Goal: Information Seeking & Learning: Learn about a topic

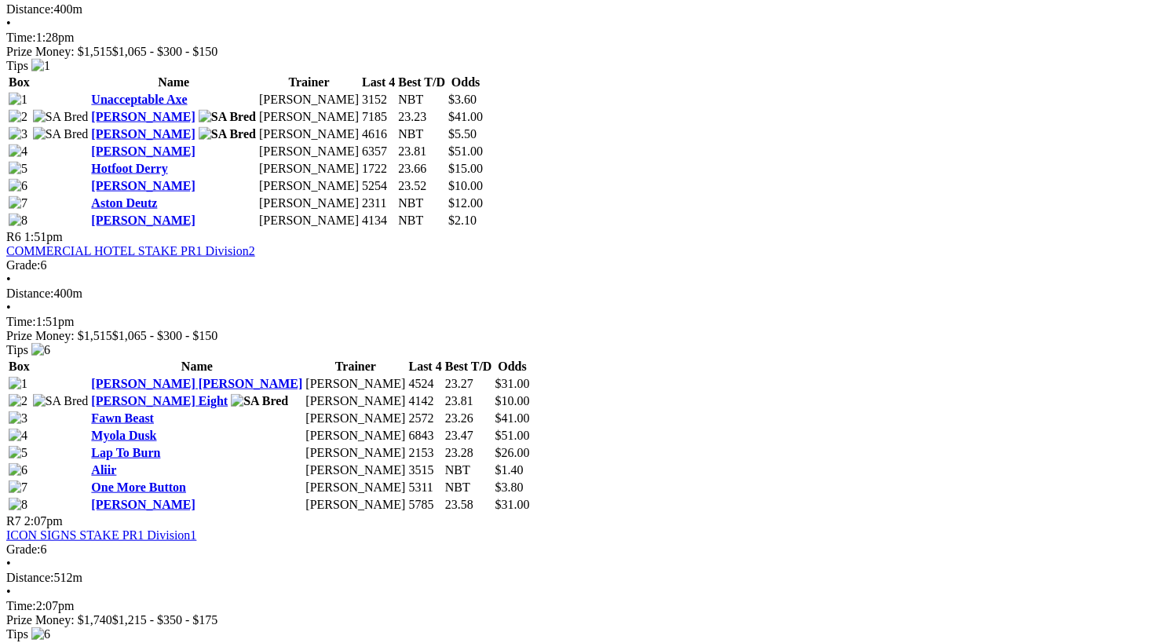
scroll to position [1884, 0]
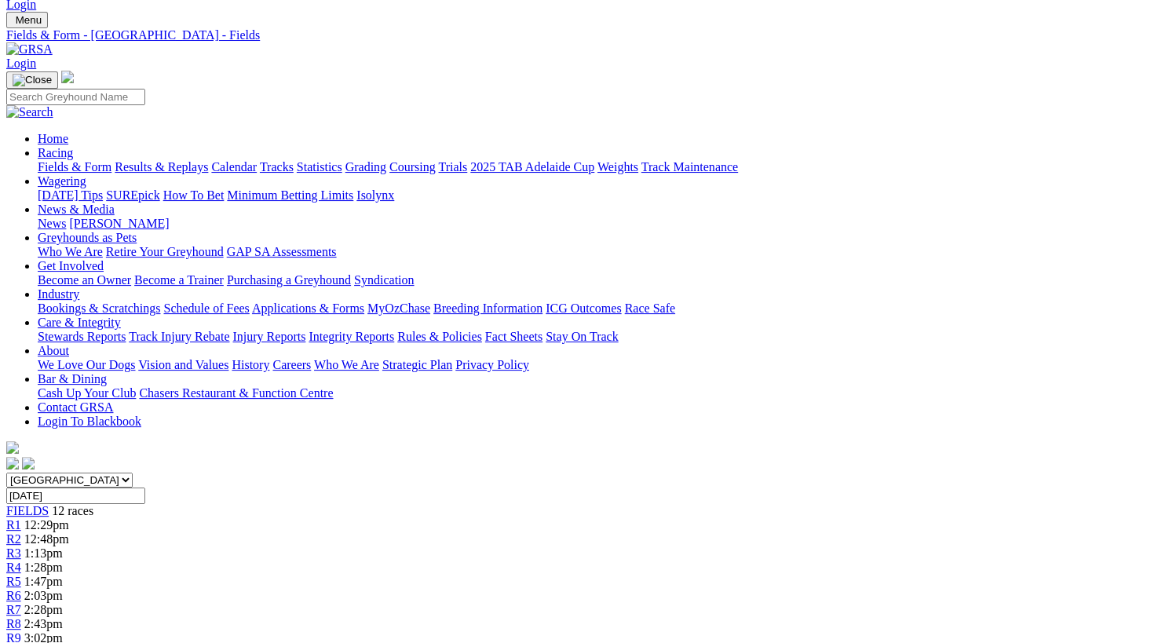
scroll to position [36, 0]
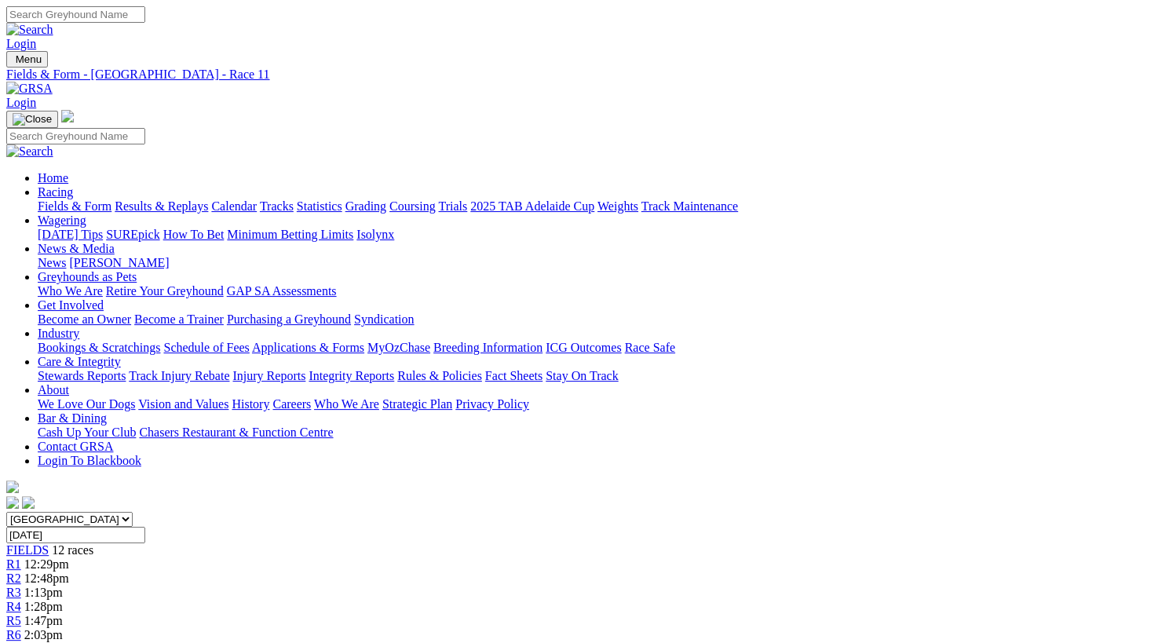
click at [49, 543] on span "FIELDS" at bounding box center [27, 549] width 42 height 13
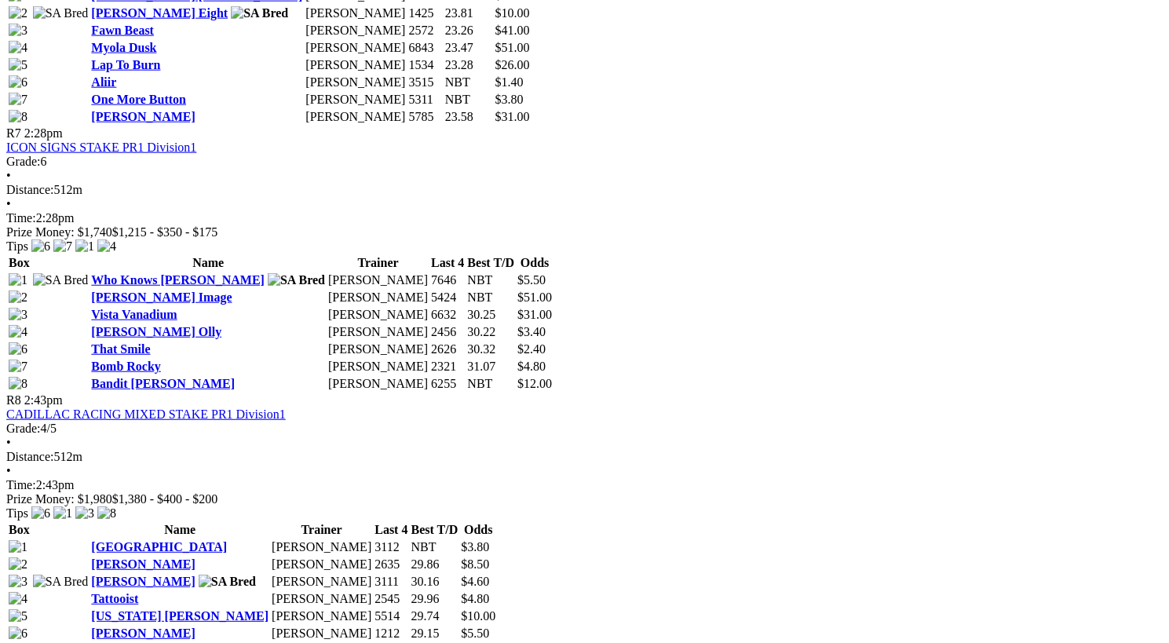
scroll to position [2288, 0]
